Goal: Communication & Community: Answer question/provide support

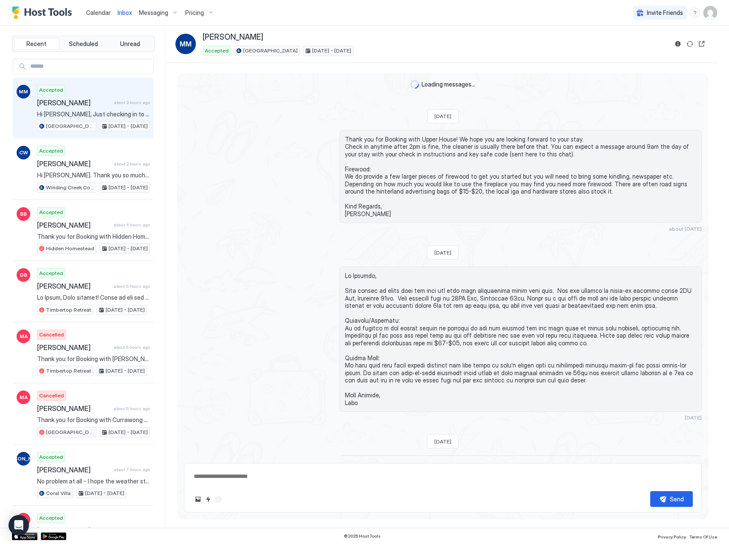
scroll to position [883, 0]
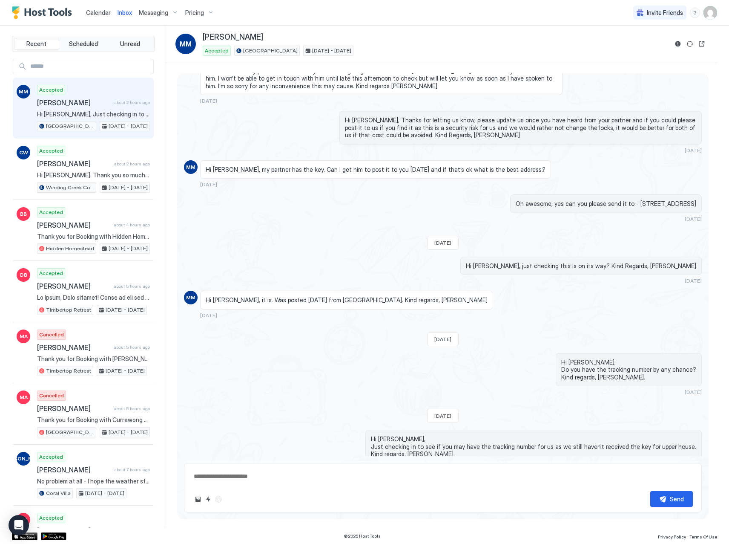
click at [97, 15] on span "Calendar" at bounding box center [98, 12] width 25 height 7
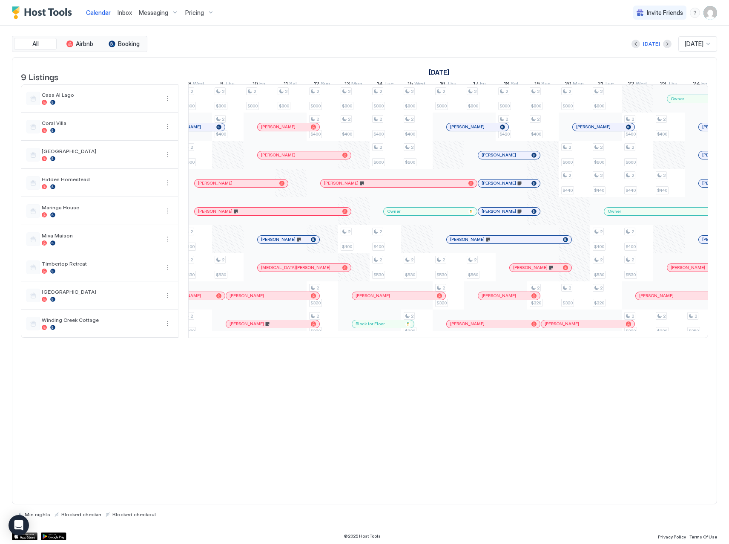
click at [0, 0] on div at bounding box center [0, 0] width 0 height 0
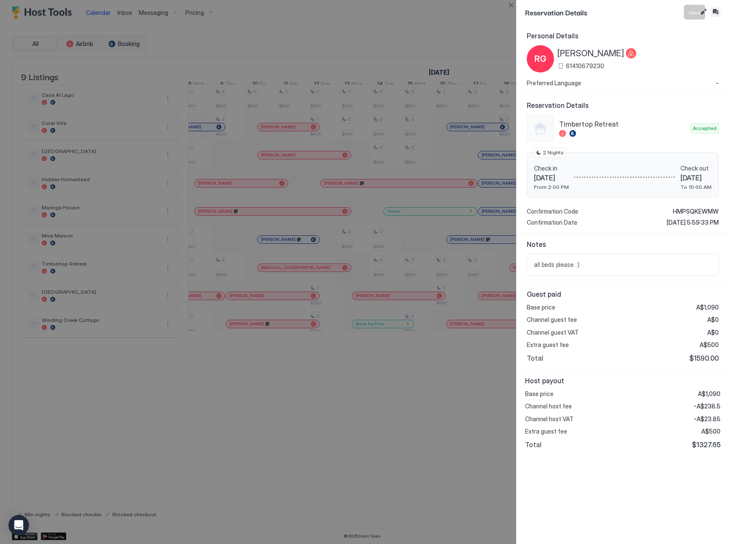
click at [714, 12] on button "Inbox" at bounding box center [716, 12] width 10 height 10
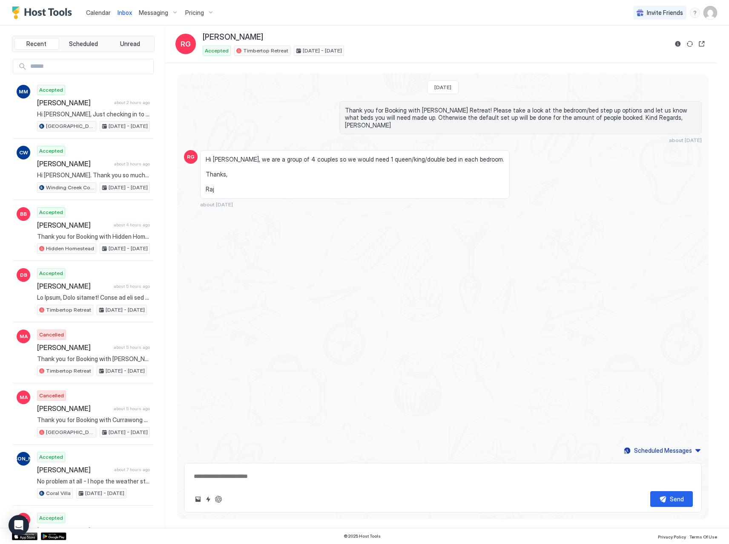
click at [98, 67] on input "Input Field" at bounding box center [90, 66] width 127 height 14
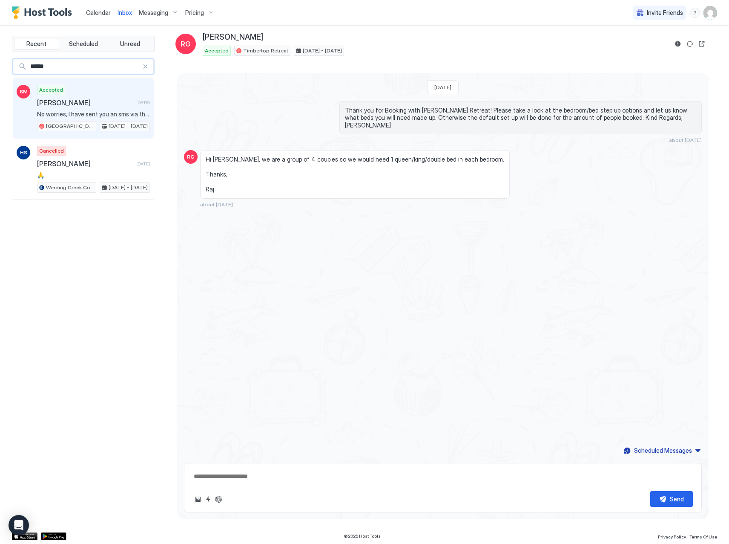
type input "******"
click at [94, 106] on span "[PERSON_NAME]" at bounding box center [85, 102] width 96 height 9
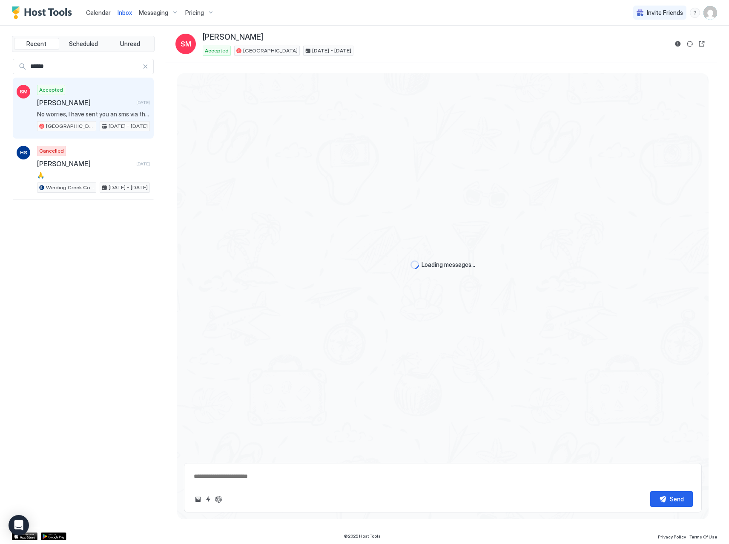
scroll to position [722, 0]
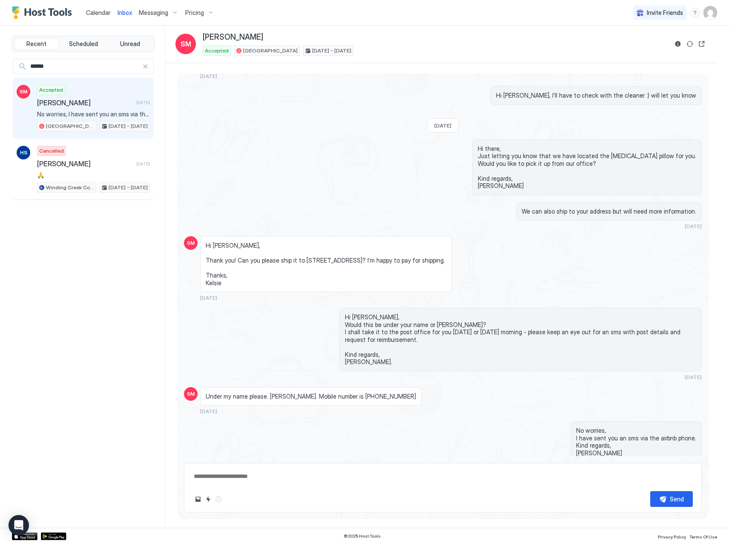
click at [147, 66] on div at bounding box center [145, 66] width 6 height 6
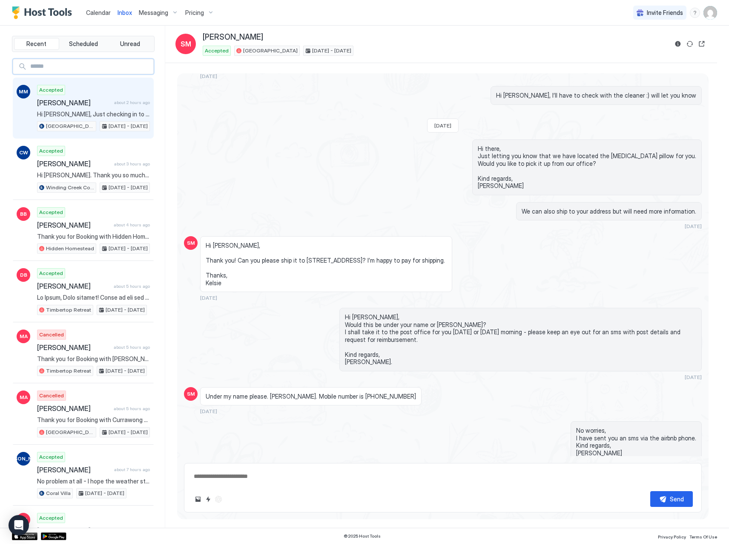
click at [101, 102] on span "[PERSON_NAME]" at bounding box center [74, 102] width 74 height 9
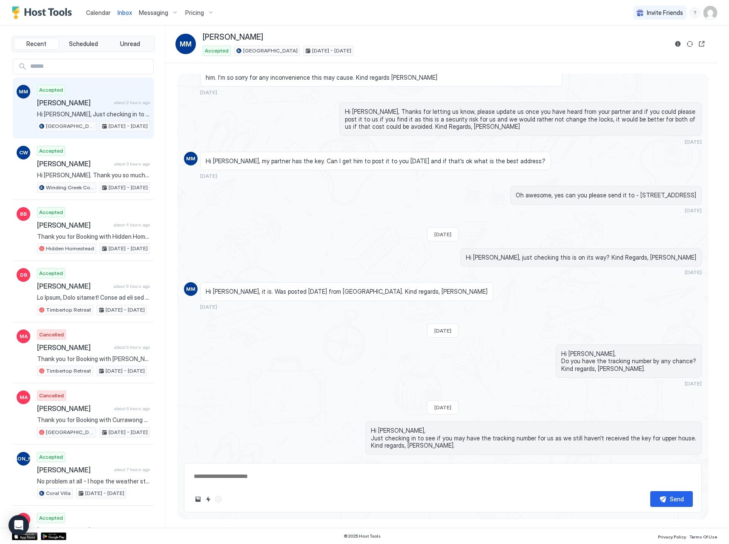
scroll to position [883, 0]
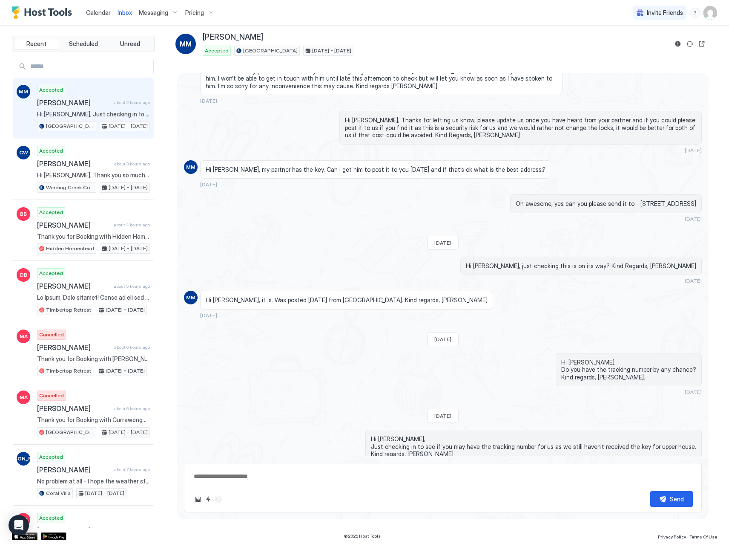
click at [79, 109] on div "Accepted [PERSON_NAME] about 2 hours ago Hi [PERSON_NAME], Just checking in to …" at bounding box center [93, 108] width 113 height 47
click at [258, 477] on textarea at bounding box center [443, 476] width 500 height 16
click at [95, 13] on span "Calendar" at bounding box center [98, 12] width 25 height 7
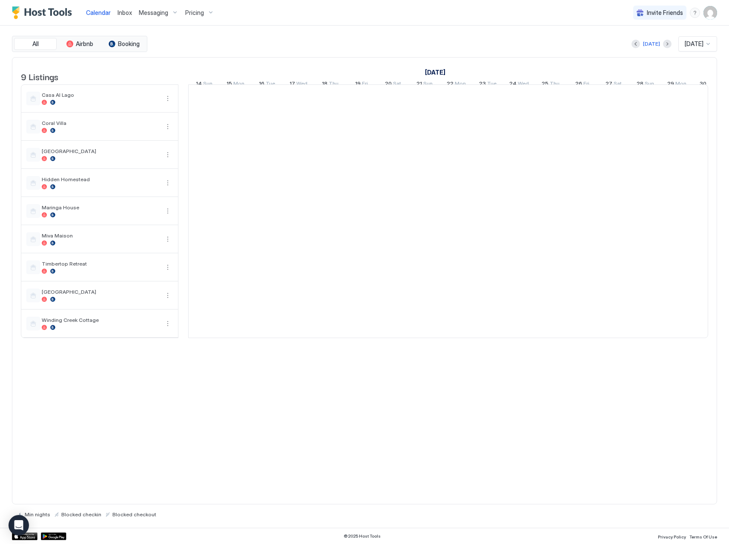
scroll to position [0, 473]
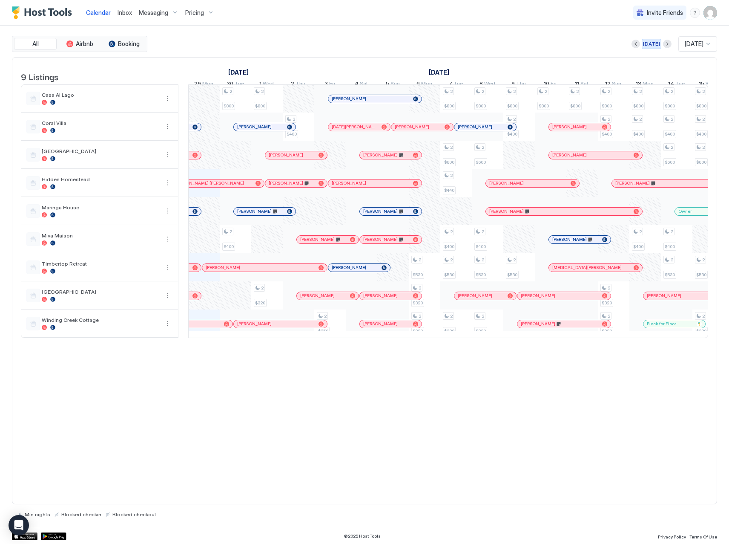
click at [648, 42] on div "[DATE]" at bounding box center [651, 44] width 17 height 8
click at [646, 46] on div "[DATE]" at bounding box center [651, 44] width 17 height 8
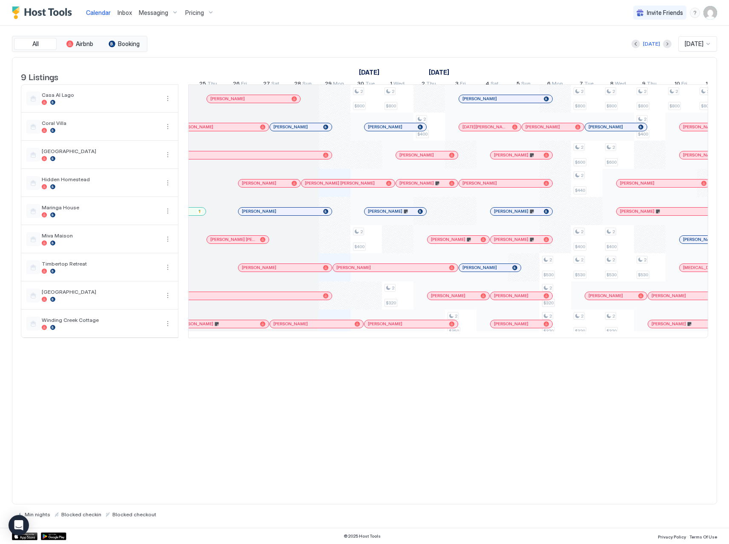
scroll to position [0, 294]
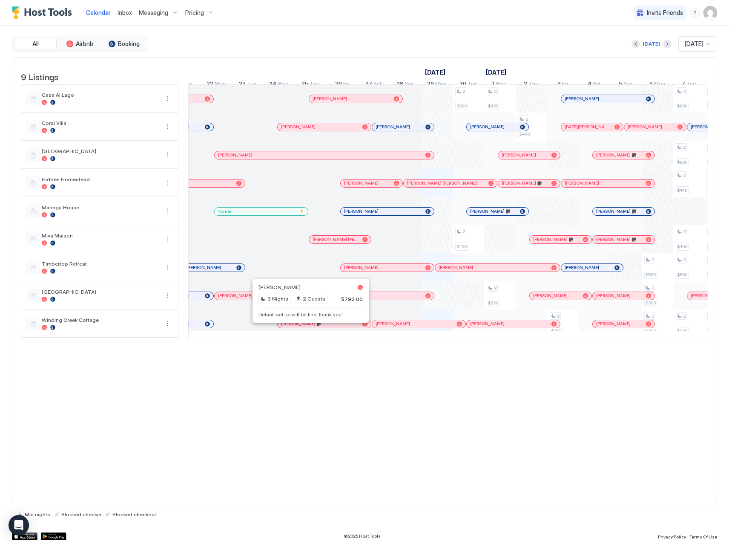
click at [333, 327] on div at bounding box center [333, 323] width 7 height 7
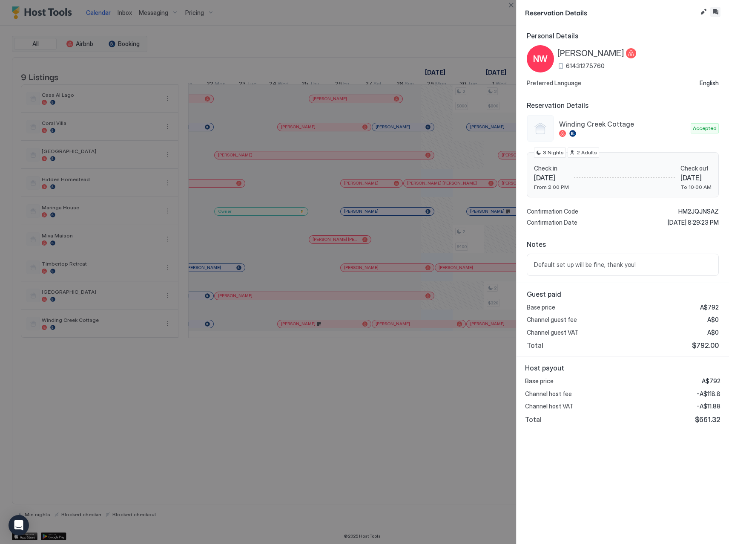
click at [720, 11] on button "Inbox" at bounding box center [716, 12] width 10 height 10
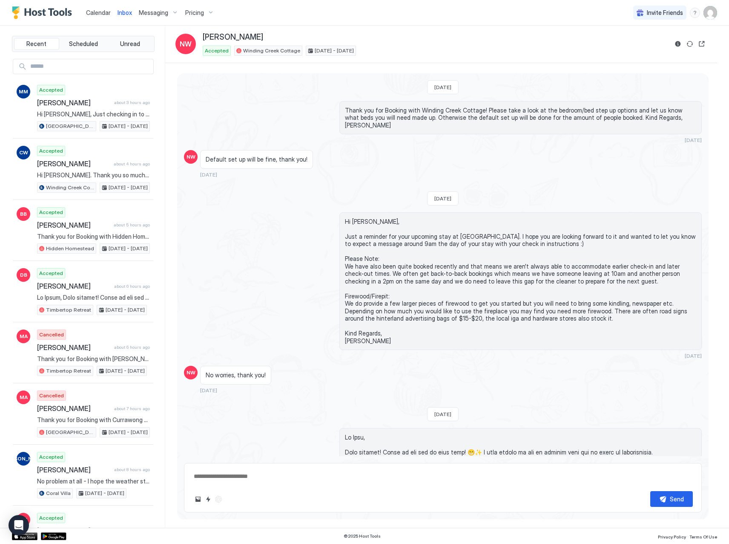
scroll to position [575, 0]
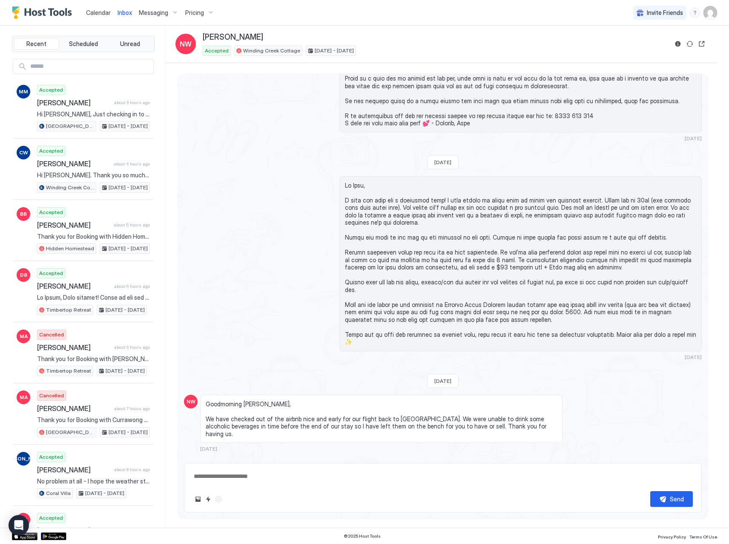
click at [360, 404] on span "Goodmorning [PERSON_NAME], We have checked out of the airbnb nice and early for…" at bounding box center [381, 418] width 351 height 37
drag, startPoint x: 478, startPoint y: 400, endPoint x: 488, endPoint y: 401, distance: 10.4
click at [488, 401] on span "Goodmorning [PERSON_NAME], We have checked out of the airbnb nice and early for…" at bounding box center [381, 418] width 351 height 37
drag, startPoint x: 488, startPoint y: 401, endPoint x: 504, endPoint y: 406, distance: 17.1
click at [504, 405] on span "Goodmorning [PERSON_NAME], We have checked out of the airbnb nice and early for…" at bounding box center [381, 418] width 351 height 37
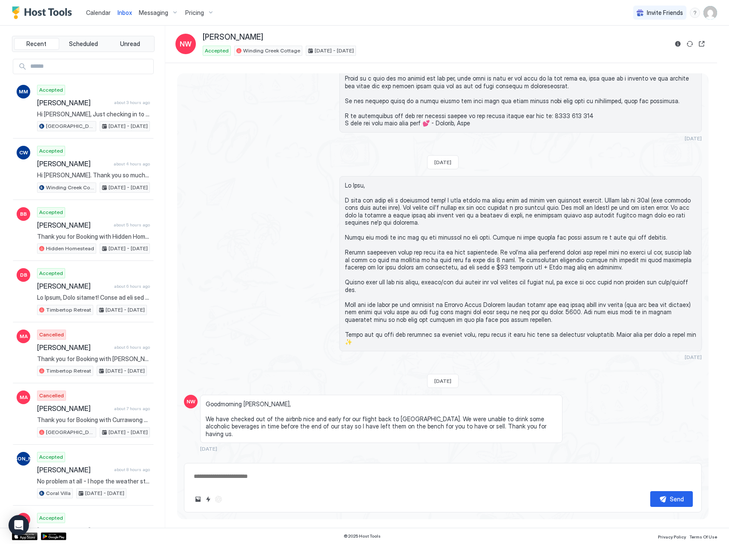
click at [502, 402] on span "Goodmorning [PERSON_NAME], We have checked out of the airbnb nice and early for…" at bounding box center [381, 418] width 351 height 37
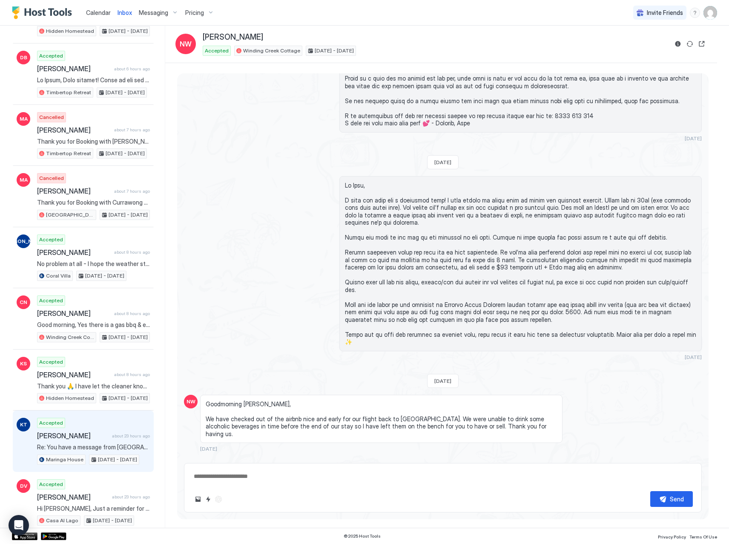
scroll to position [0, 0]
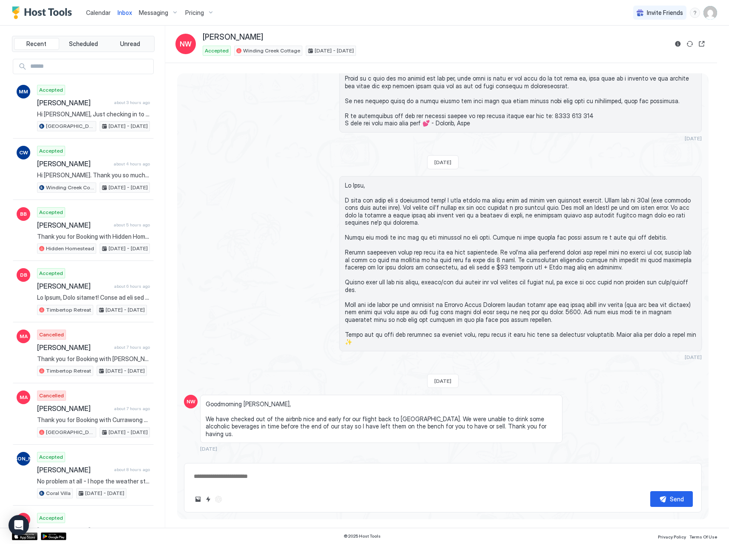
click at [37, 16] on img "Host Tools Logo" at bounding box center [44, 12] width 64 height 13
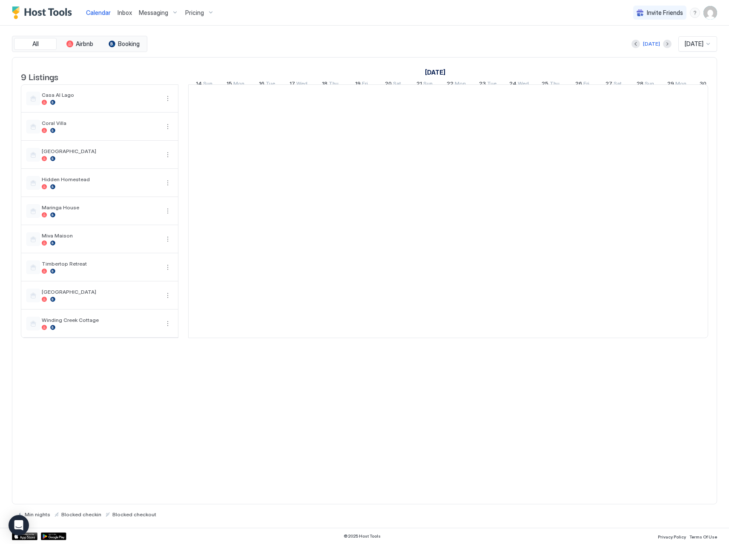
scroll to position [0, 473]
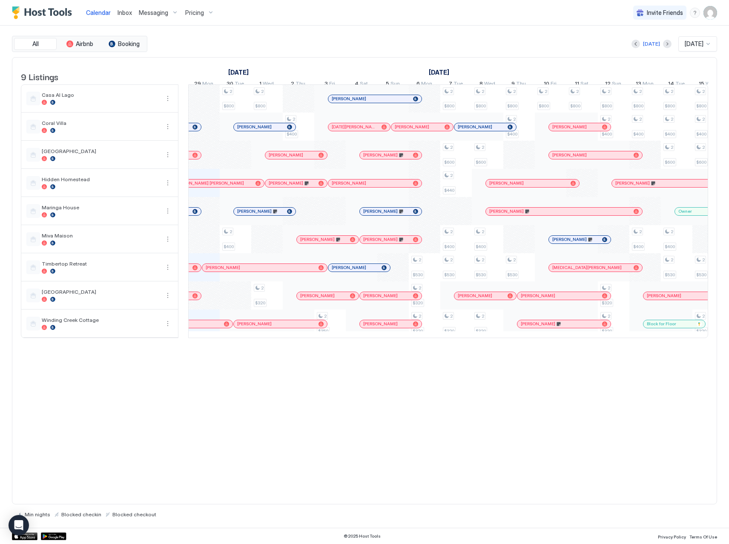
click at [130, 12] on span "Inbox" at bounding box center [125, 12] width 14 height 7
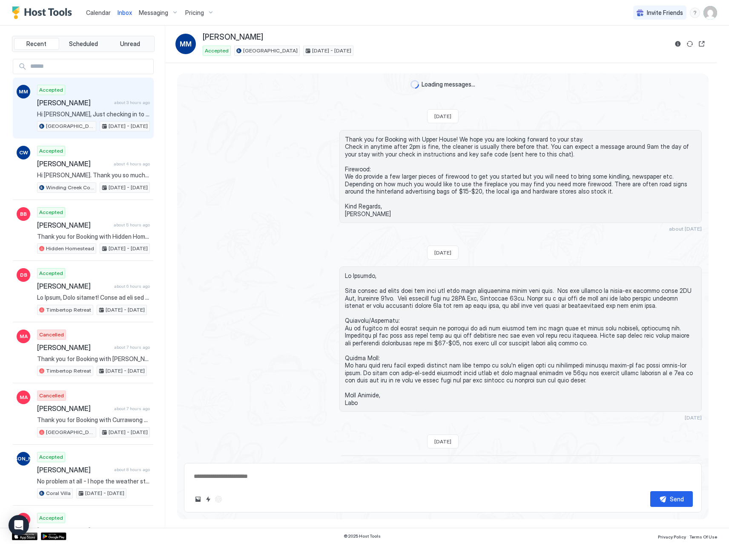
scroll to position [891, 0]
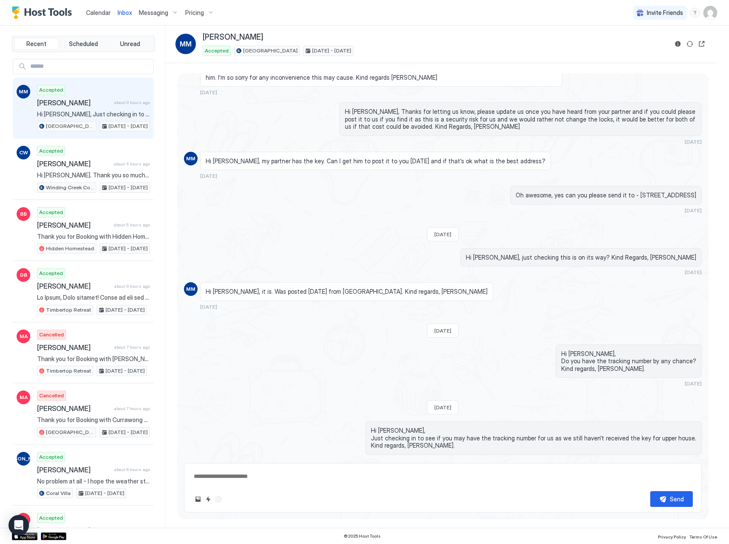
click at [169, 10] on div "Messaging" at bounding box center [158, 13] width 46 height 14
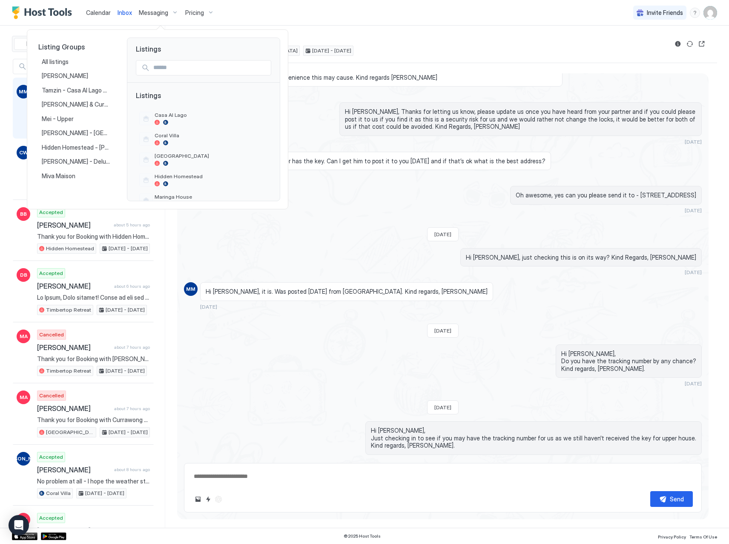
click at [41, 15] on div at bounding box center [364, 272] width 729 height 544
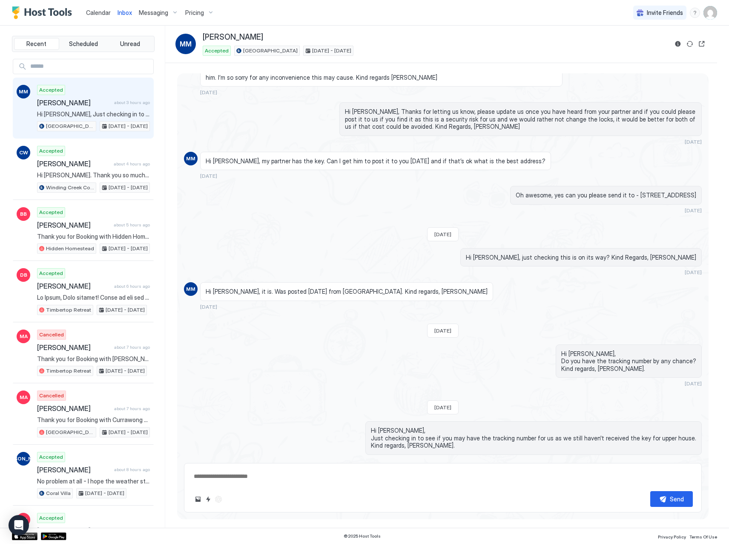
click at [34, 11] on img "Host Tools Logo" at bounding box center [44, 12] width 64 height 13
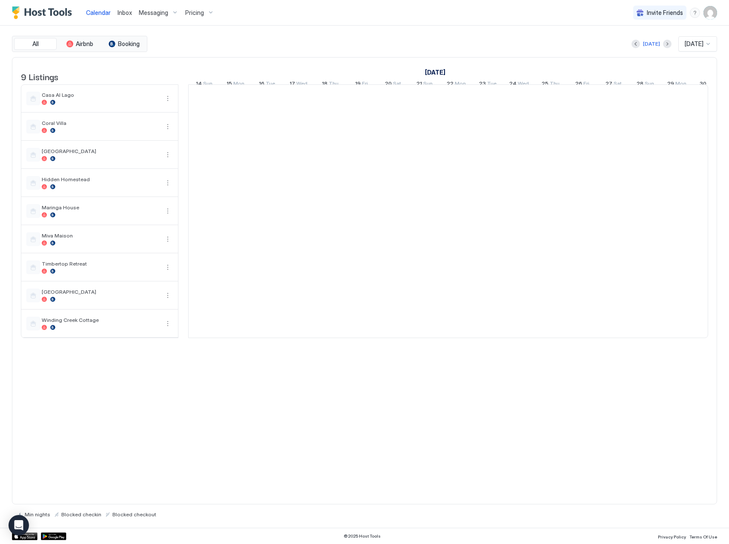
scroll to position [0, 473]
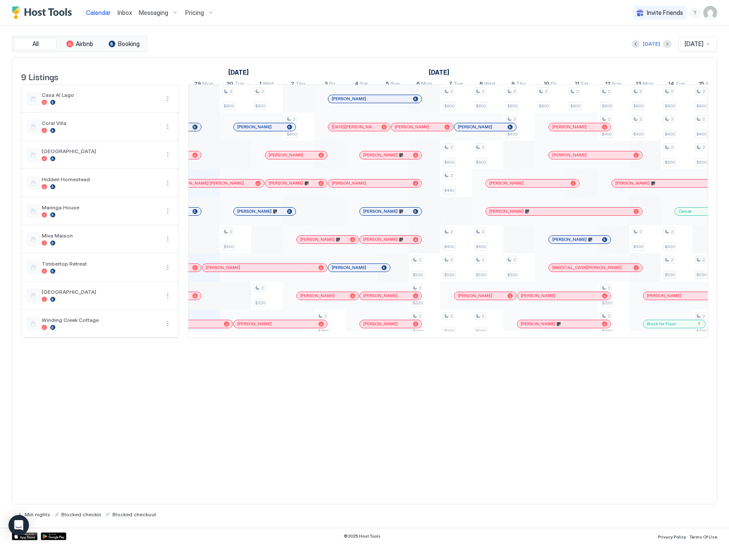
click at [127, 12] on span "Inbox" at bounding box center [125, 12] width 14 height 7
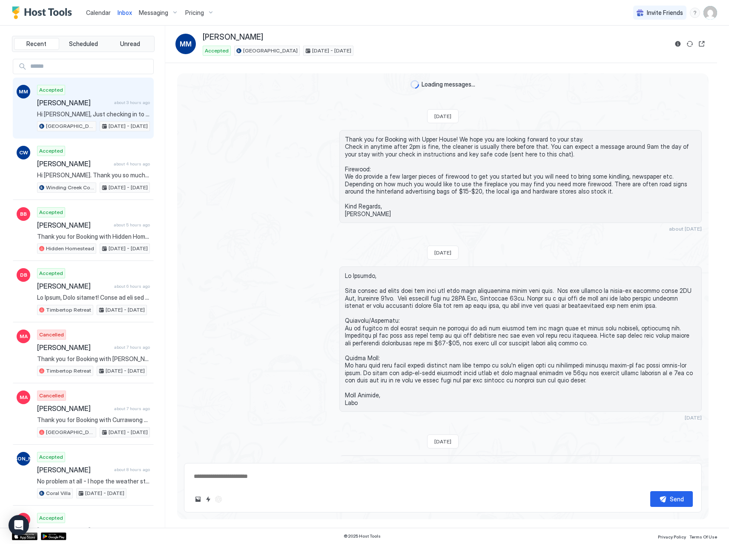
scroll to position [891, 0]
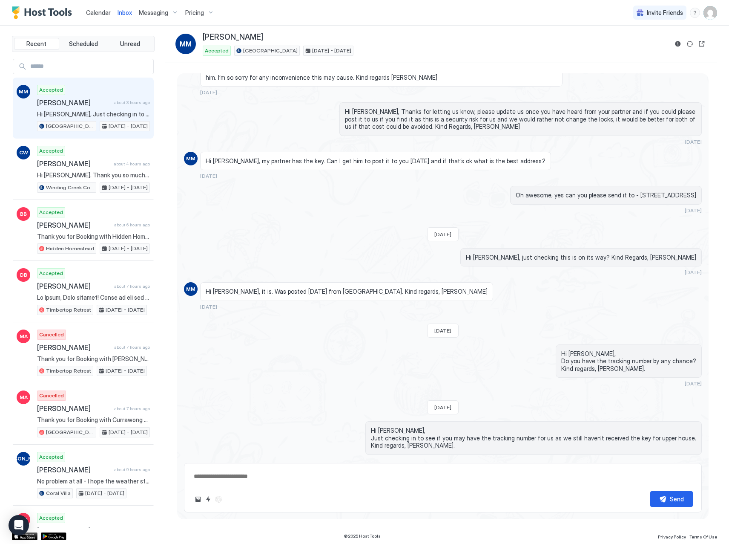
click at [94, 12] on span "Calendar" at bounding box center [98, 12] width 25 height 7
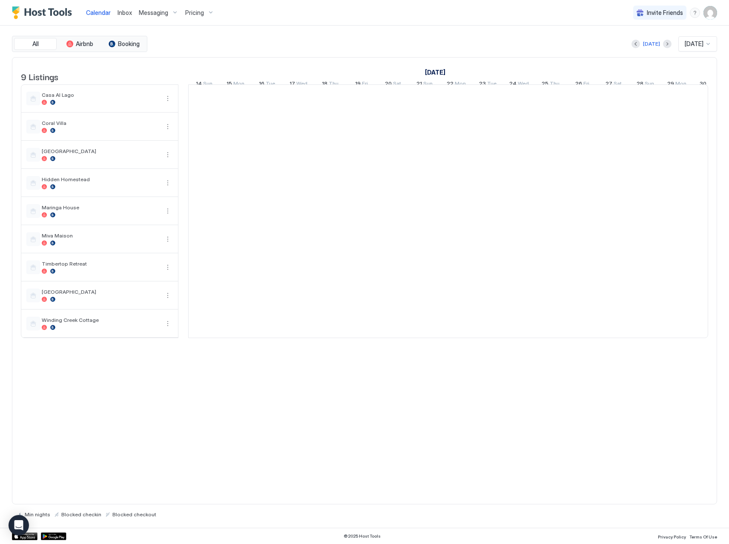
scroll to position [0, 473]
